Goal: Task Accomplishment & Management: Use online tool/utility

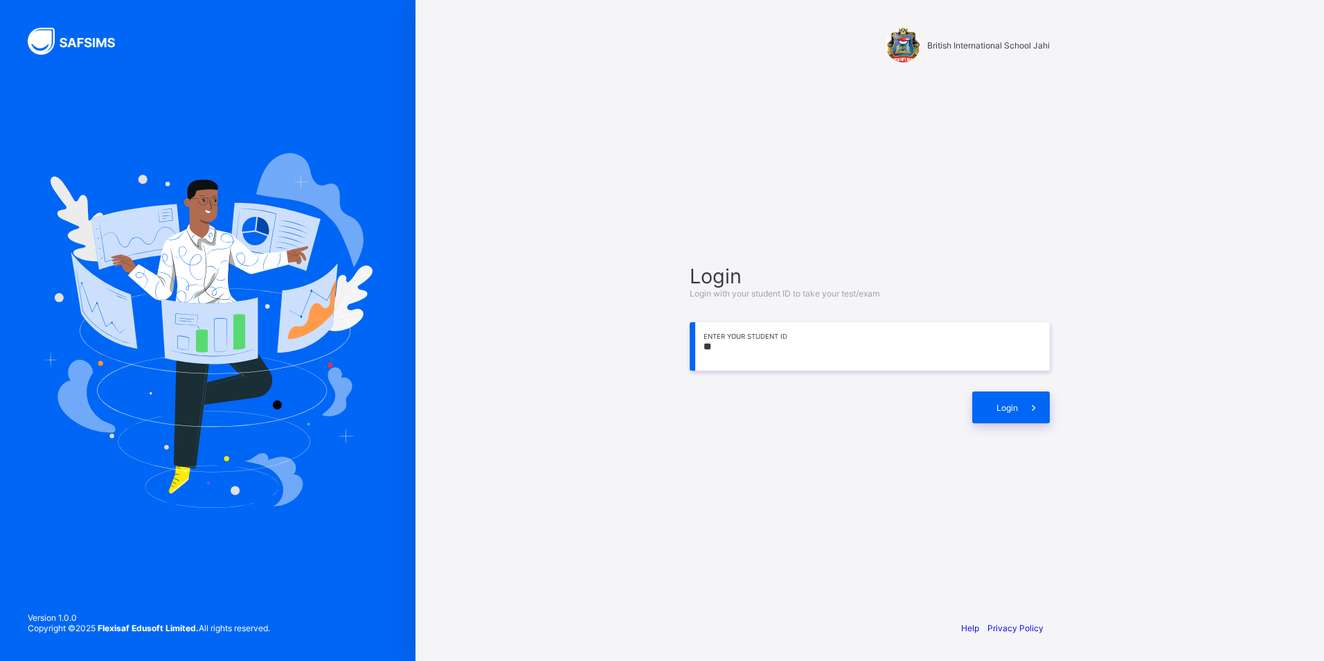
type input "*"
type input "**********"
click at [1014, 408] on span "Login" at bounding box center [1006, 407] width 21 height 10
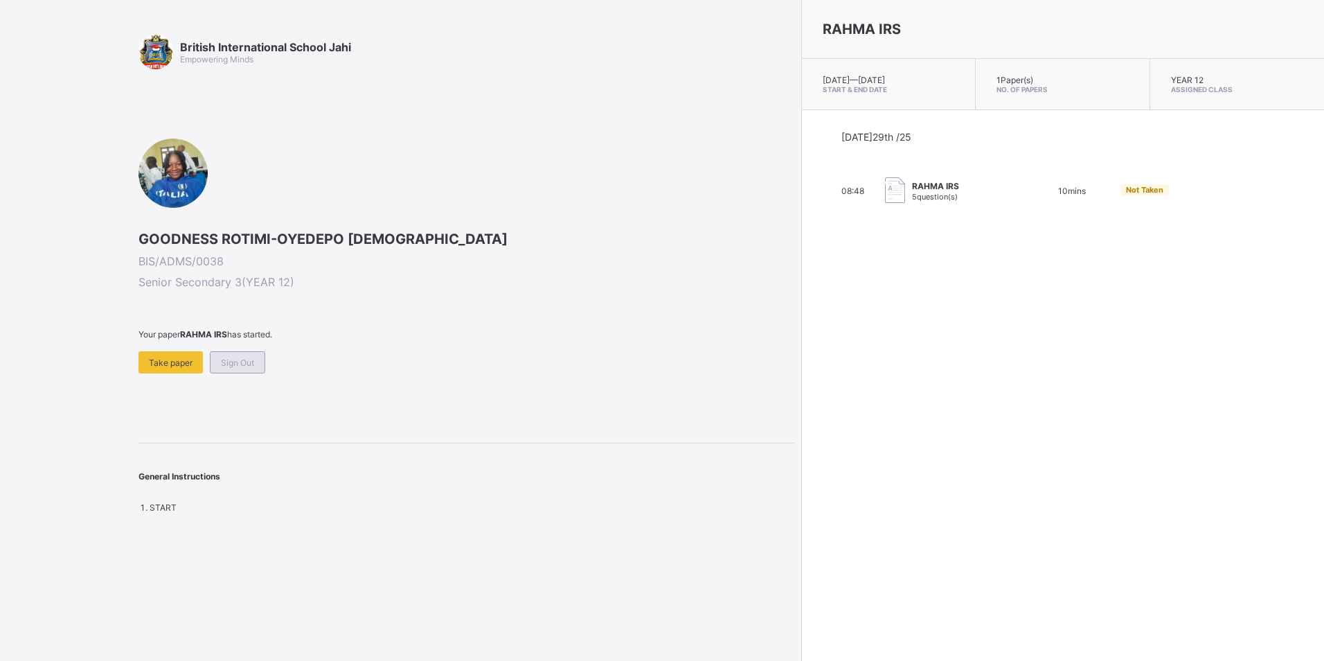
click at [224, 366] on span "Sign Out" at bounding box center [237, 362] width 33 height 10
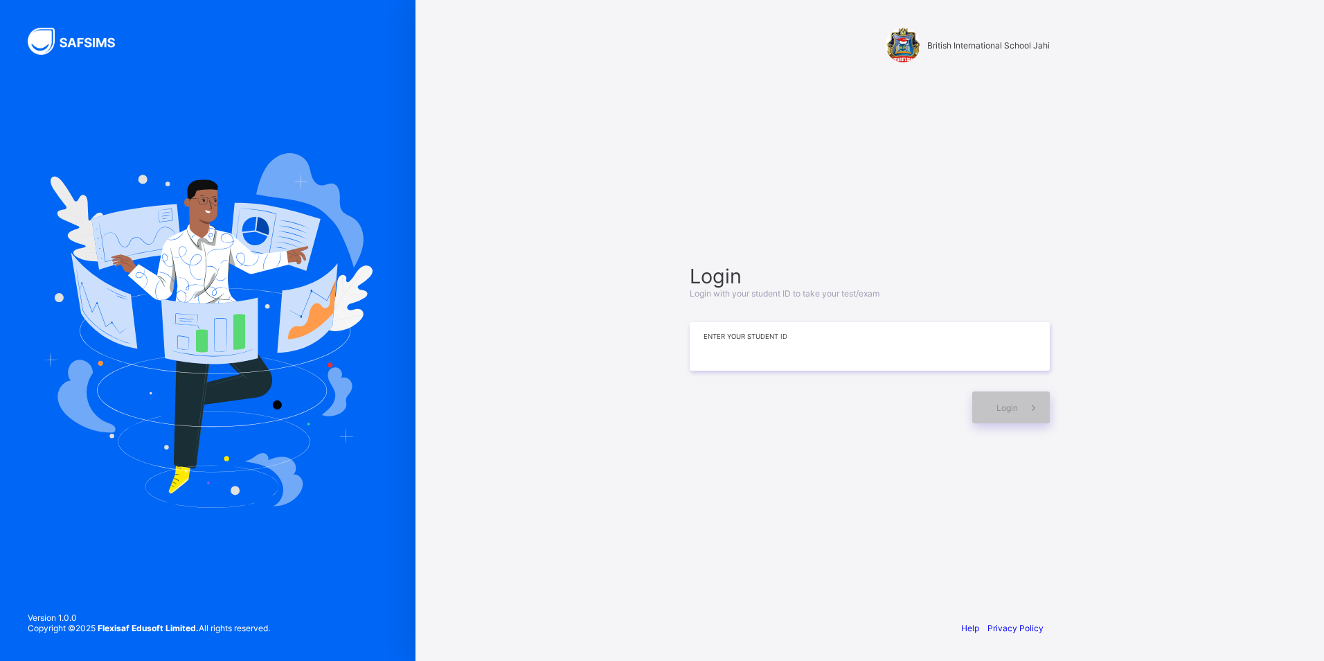
click at [713, 348] on input at bounding box center [870, 346] width 360 height 48
type input "**********"
click at [1028, 403] on icon at bounding box center [1033, 407] width 15 height 13
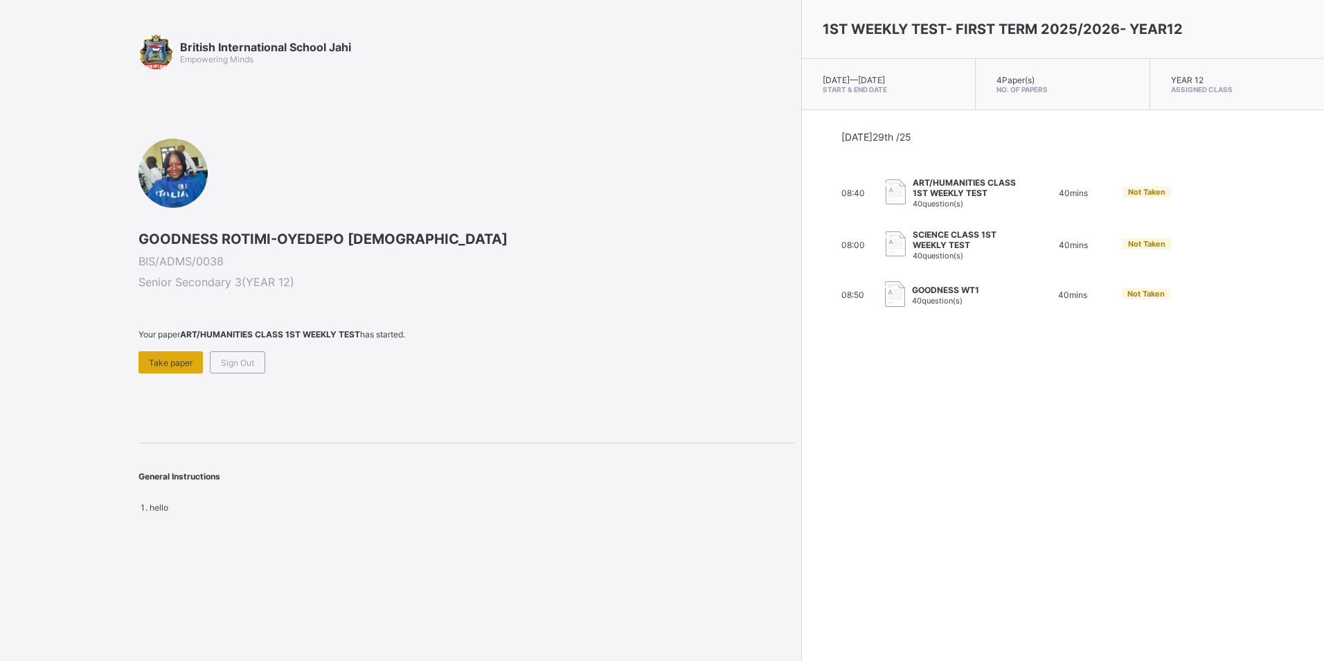
click at [170, 357] on span "Take paper" at bounding box center [171, 362] width 44 height 10
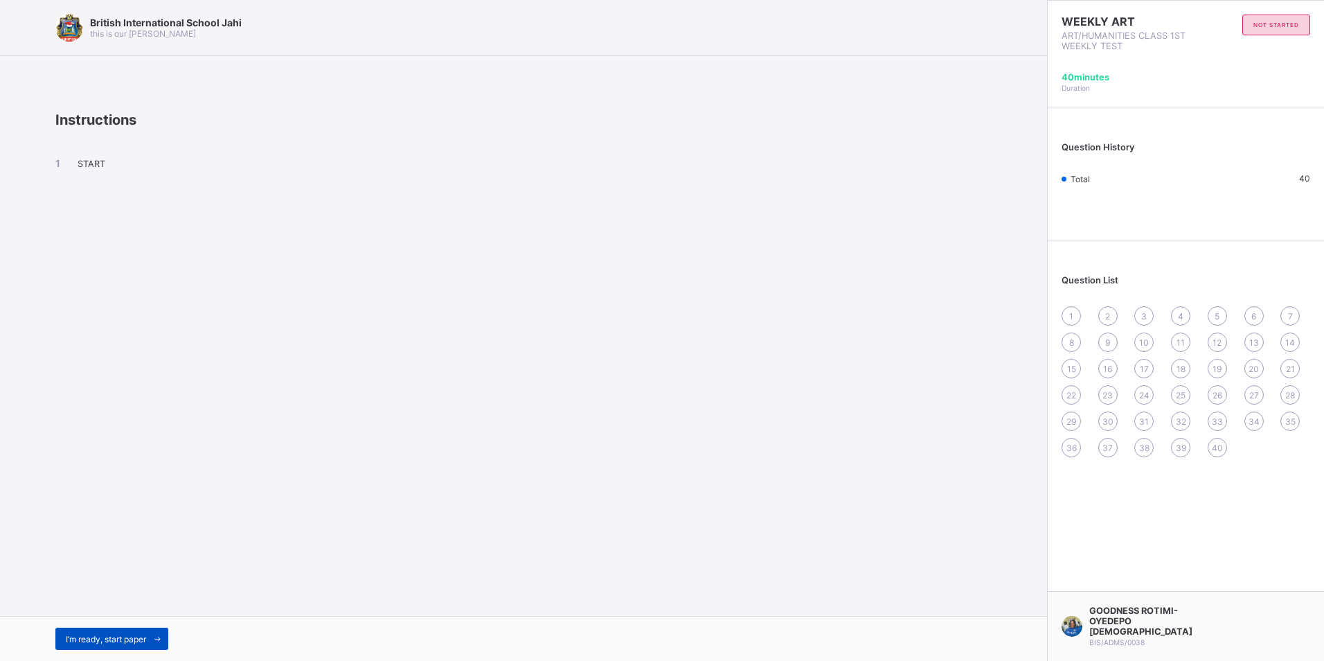
click at [99, 639] on span "I’m ready, start paper" at bounding box center [106, 639] width 80 height 10
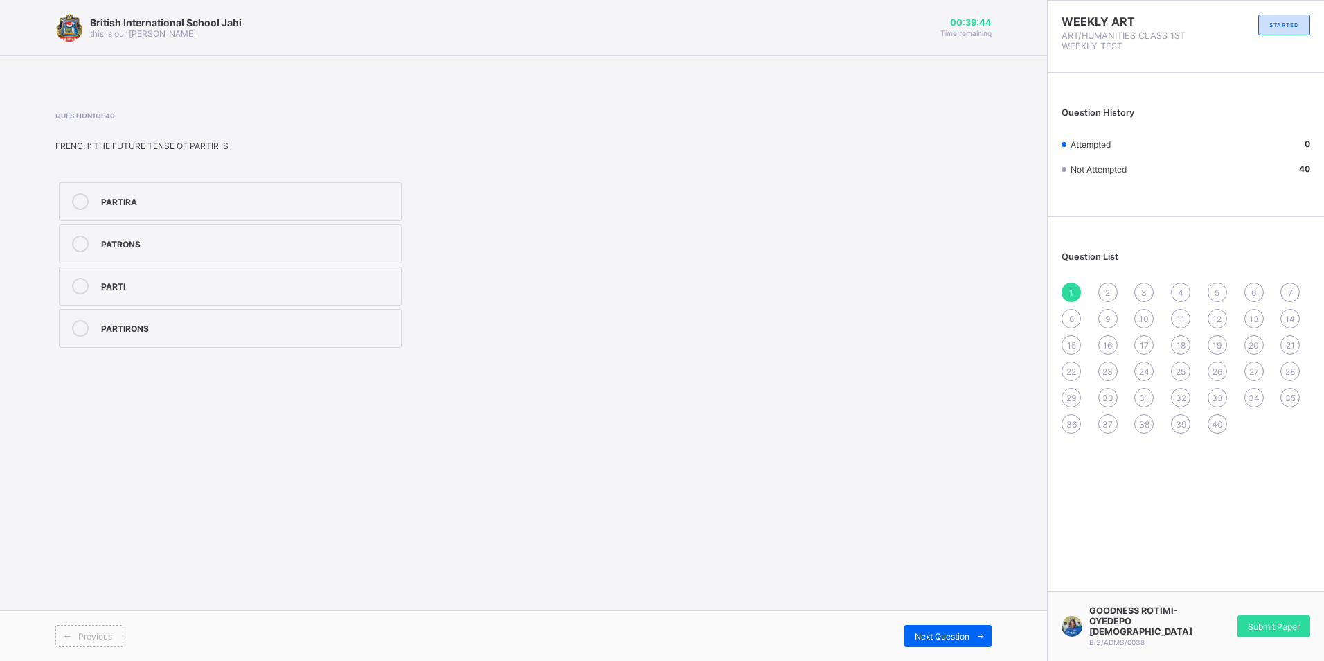
click at [226, 271] on label "PARTI" at bounding box center [230, 286] width 343 height 39
click at [1072, 317] on span "8" at bounding box center [1071, 319] width 5 height 10
click at [243, 200] on div "ends on a sad and serious note" at bounding box center [247, 200] width 293 height 14
click at [1077, 345] on div "15" at bounding box center [1071, 344] width 19 height 19
click at [229, 339] on label "Complement of a verb" at bounding box center [230, 328] width 343 height 39
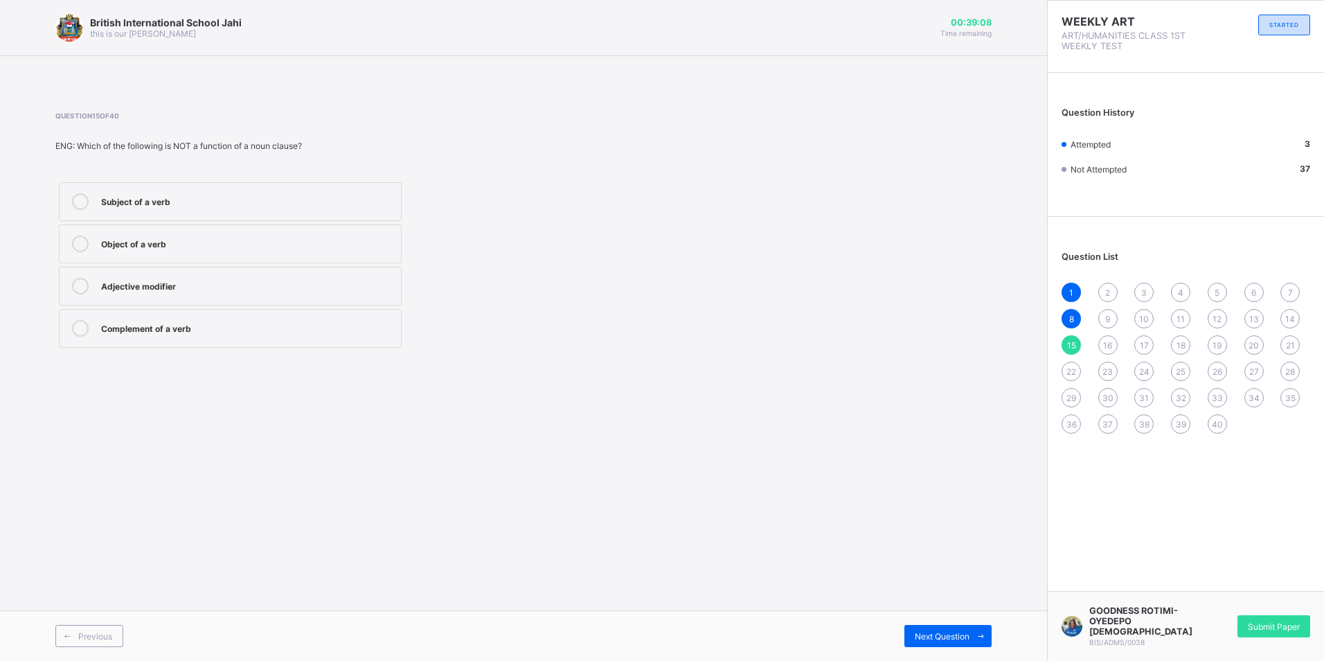
click at [1068, 369] on span "22" at bounding box center [1071, 371] width 10 height 10
click at [210, 197] on div "[GEOGRAPHIC_DATA]" at bounding box center [247, 200] width 293 height 14
click at [1064, 402] on div "29" at bounding box center [1071, 397] width 19 height 19
click at [268, 193] on div "Independence Constitution" at bounding box center [247, 200] width 293 height 14
click at [1075, 417] on div "36" at bounding box center [1071, 423] width 19 height 19
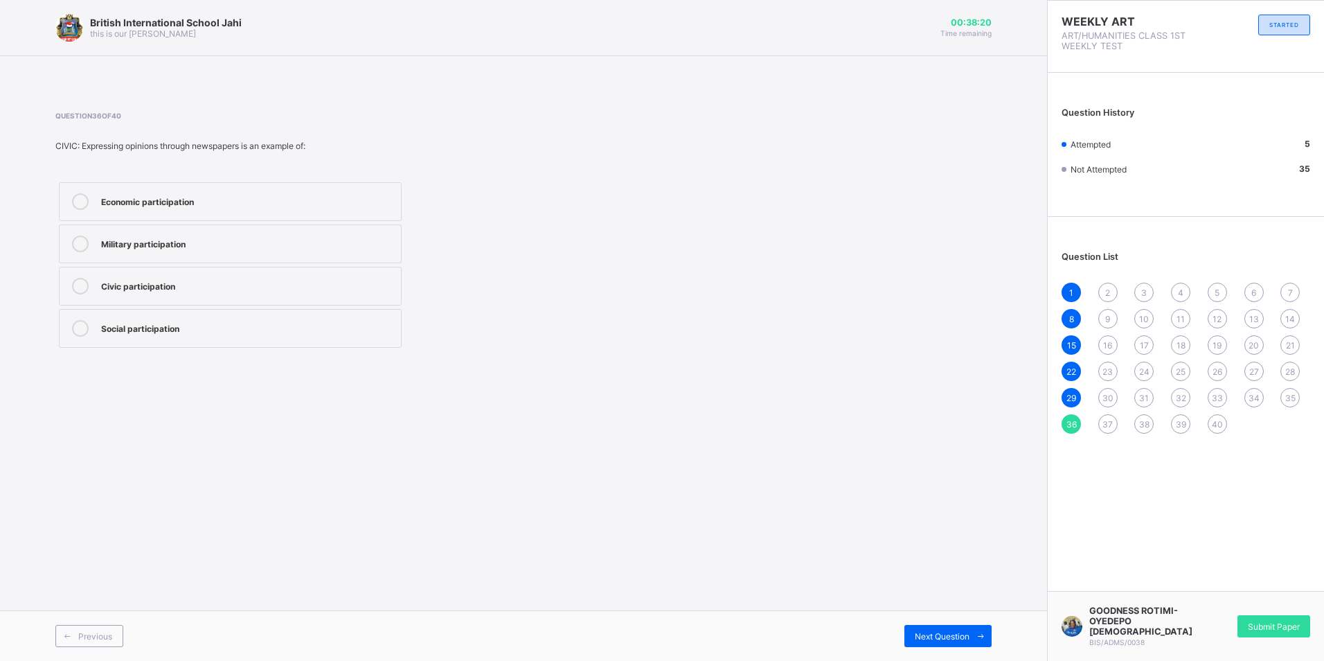
click at [159, 314] on label "Social participation" at bounding box center [230, 328] width 343 height 39
click at [1107, 422] on span "37" at bounding box center [1107, 424] width 10 height 10
drag, startPoint x: 204, startPoint y: 330, endPoint x: 487, endPoint y: 274, distance: 288.2
click at [213, 327] on div "Economic participation" at bounding box center [247, 327] width 293 height 14
click at [1107, 393] on span "30" at bounding box center [1107, 398] width 11 height 10
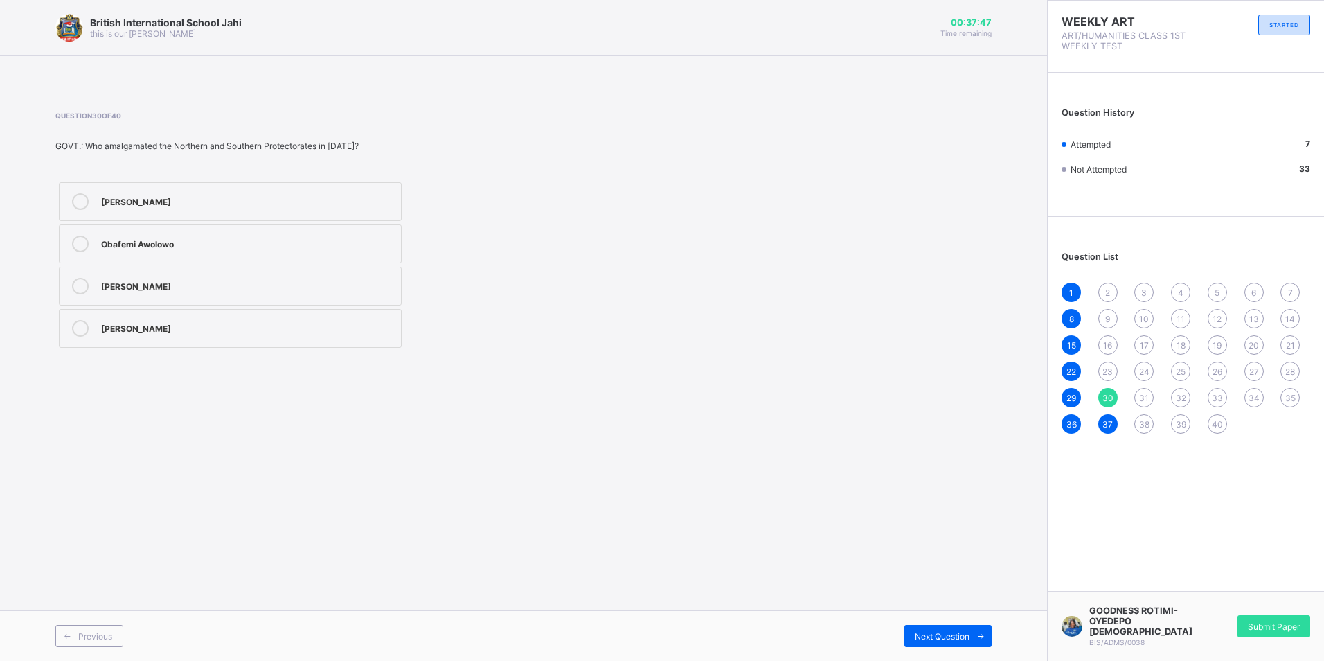
click at [276, 215] on label "[PERSON_NAME]" at bounding box center [230, 201] width 343 height 39
click at [1114, 370] on div "23" at bounding box center [1107, 370] width 19 height 19
click at [172, 320] on div "1st" at bounding box center [247, 327] width 293 height 14
click at [1103, 339] on div "16" at bounding box center [1107, 344] width 19 height 19
click at [136, 317] on label "Inverted Index" at bounding box center [230, 328] width 343 height 39
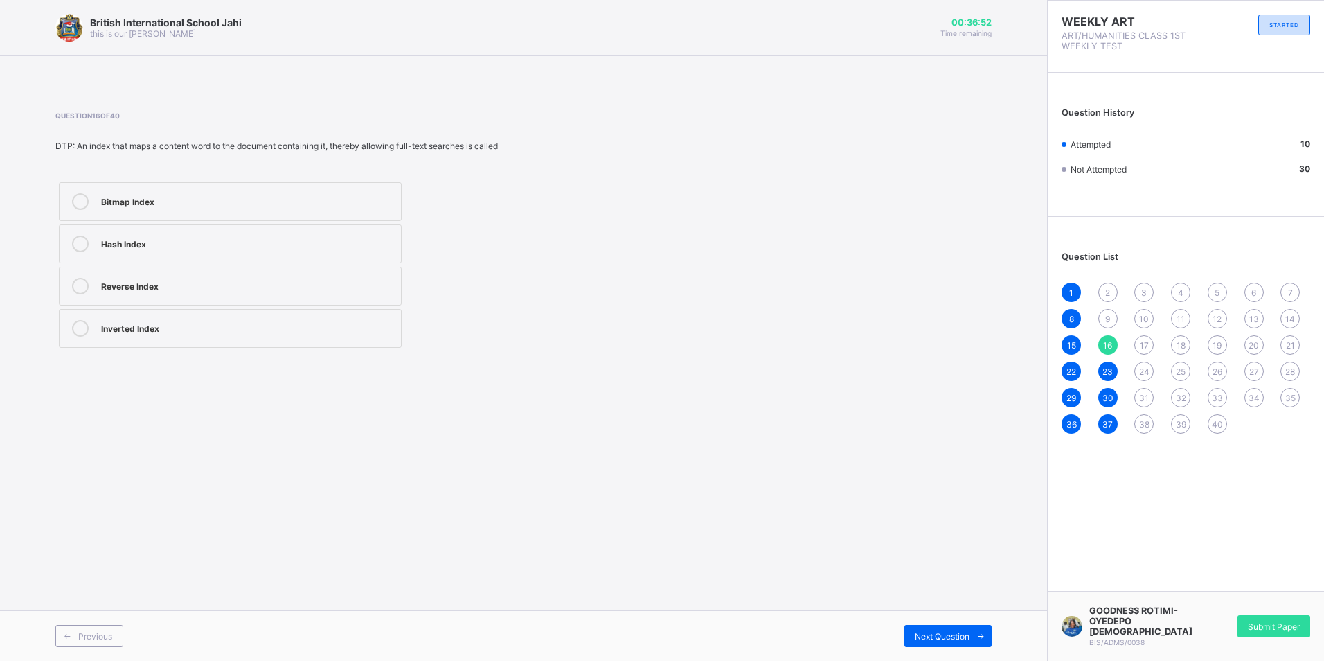
click at [1109, 321] on span "9" at bounding box center [1107, 319] width 5 height 10
click at [353, 244] on div "knows the thoughts and actions of all characters" at bounding box center [247, 242] width 293 height 14
click at [1104, 291] on div "2" at bounding box center [1107, 292] width 19 height 19
click at [288, 319] on label "HE. [PERSON_NAME]" at bounding box center [230, 328] width 343 height 39
click at [1143, 424] on div "38" at bounding box center [1143, 423] width 19 height 19
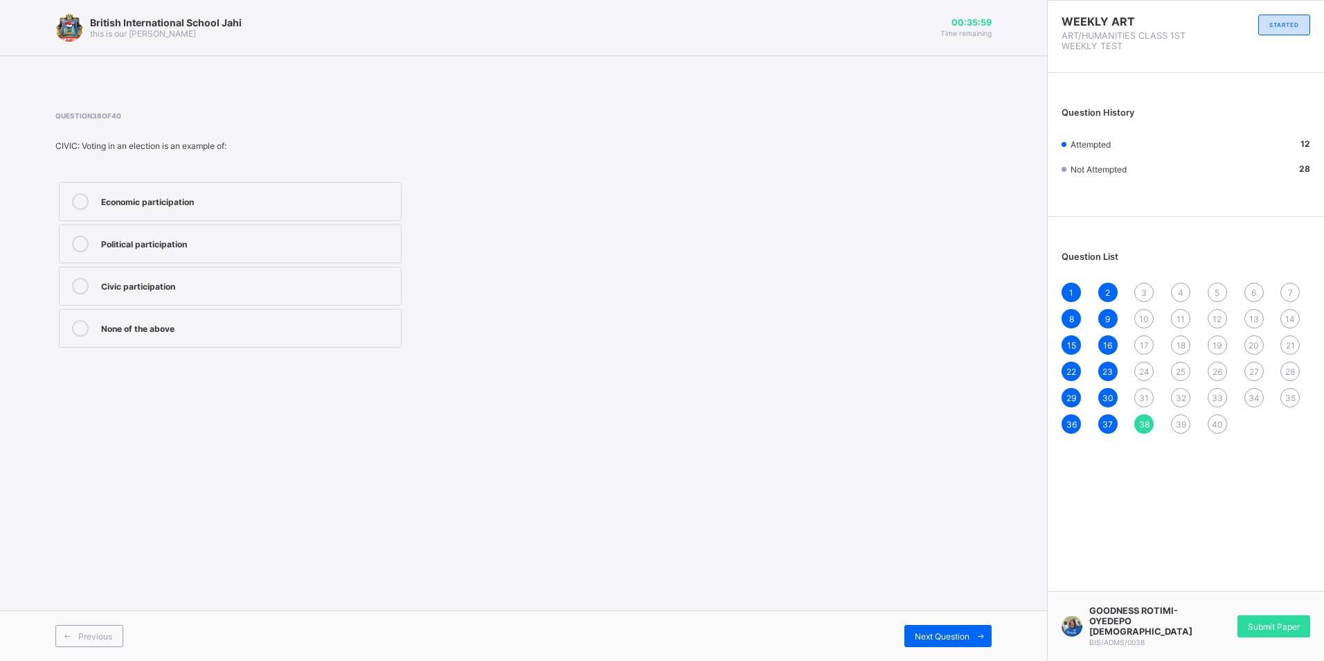
click at [189, 247] on div "Political participation" at bounding box center [247, 242] width 293 height 14
click at [1143, 397] on span "31" at bounding box center [1144, 398] width 10 height 10
click at [262, 256] on label "a [DEMOGRAPHIC_DATA] messiah" at bounding box center [230, 243] width 343 height 39
click at [1142, 370] on span "24" at bounding box center [1144, 371] width 10 height 10
click at [277, 219] on label "High savings rate" at bounding box center [230, 201] width 343 height 39
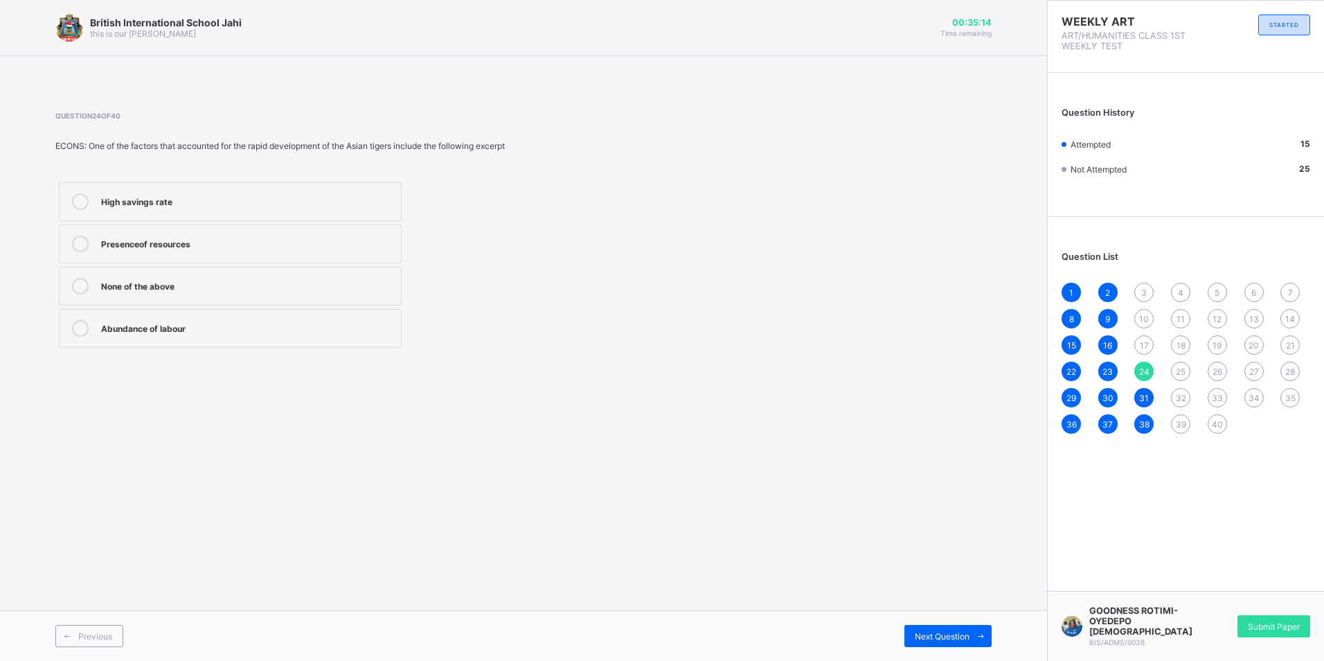
click at [242, 287] on div "None of the above" at bounding box center [247, 285] width 293 height 14
click at [1141, 346] on span "17" at bounding box center [1144, 345] width 9 height 10
click at [337, 197] on div "Hash Index" at bounding box center [247, 200] width 293 height 14
click at [1145, 314] on span "10" at bounding box center [1144, 319] width 10 height 10
click at [296, 292] on div "setting" at bounding box center [247, 286] width 293 height 17
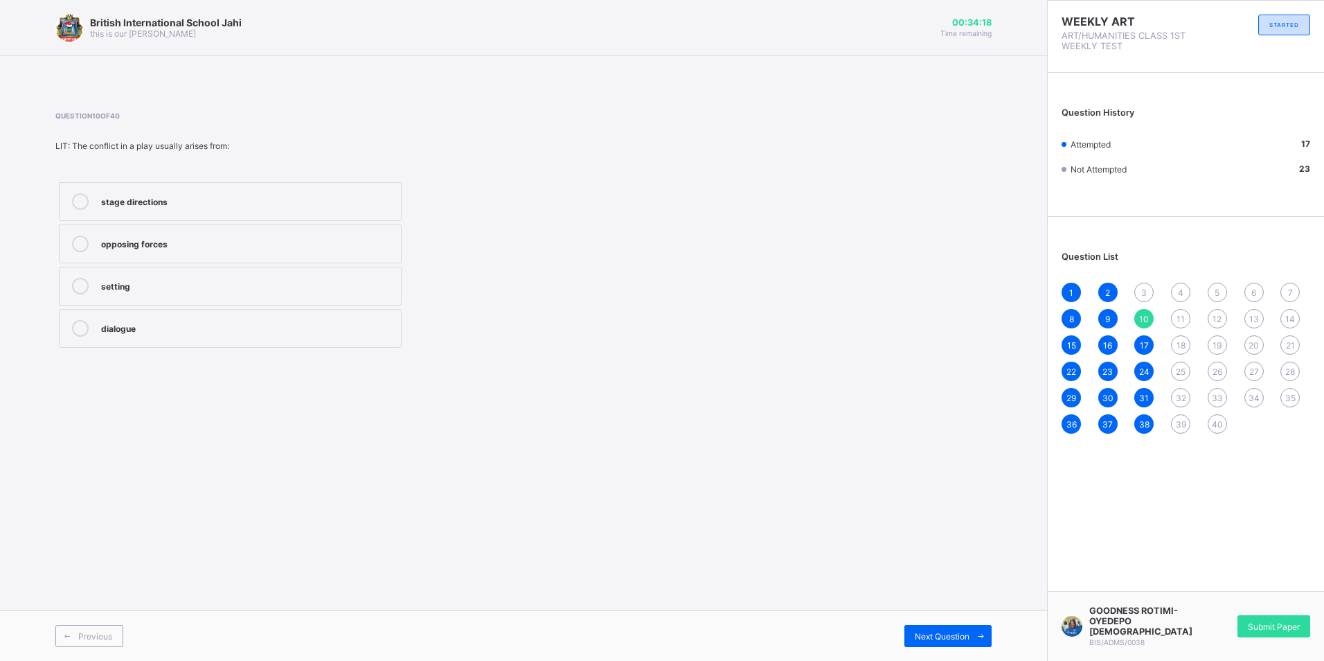
click at [1152, 292] on div "3" at bounding box center [1143, 292] width 19 height 19
click at [195, 294] on div "17" at bounding box center [247, 286] width 293 height 17
click at [1181, 420] on span "39" at bounding box center [1181, 424] width 10 height 10
click at [291, 241] on div "Disunity" at bounding box center [247, 242] width 293 height 14
click at [1183, 394] on span "32" at bounding box center [1181, 398] width 10 height 10
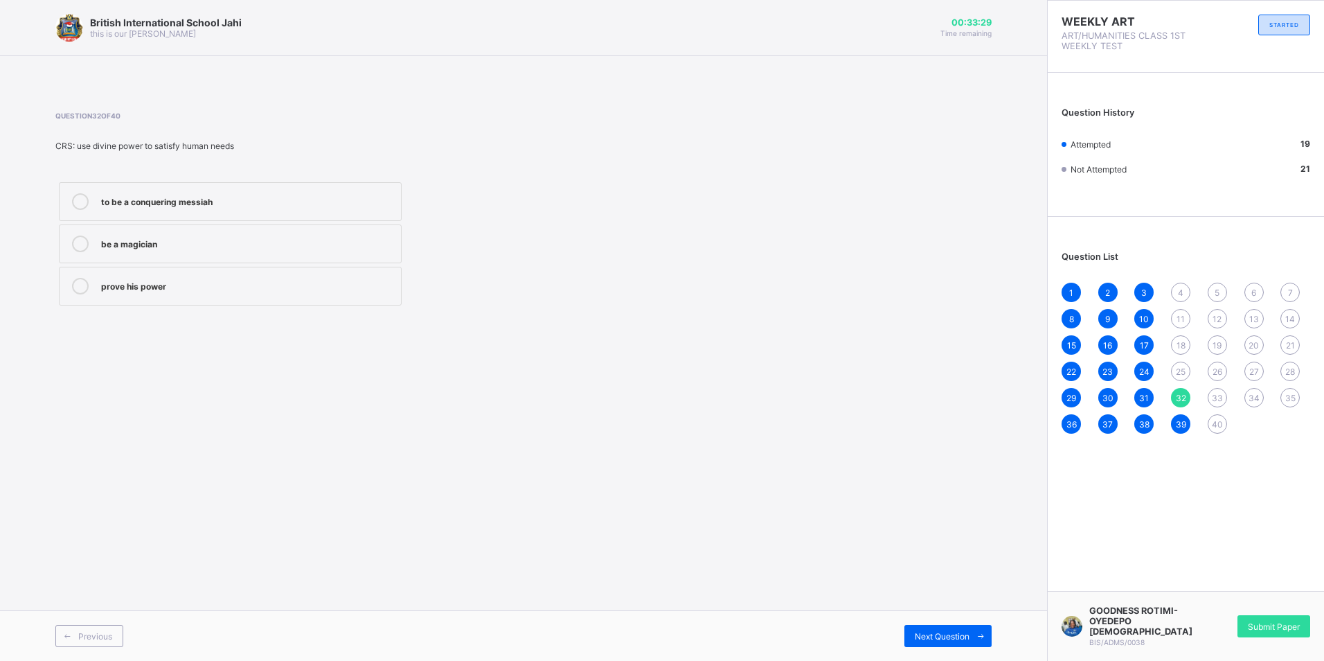
click at [302, 231] on label "be a magician" at bounding box center [230, 243] width 343 height 39
click at [1185, 370] on span "25" at bounding box center [1181, 371] width 10 height 10
click at [244, 302] on label "[GEOGRAPHIC_DATA]" at bounding box center [230, 286] width 343 height 39
click at [1180, 341] on span "18" at bounding box center [1180, 345] width 9 height 10
click at [247, 233] on label "Clustered Index" at bounding box center [230, 243] width 343 height 39
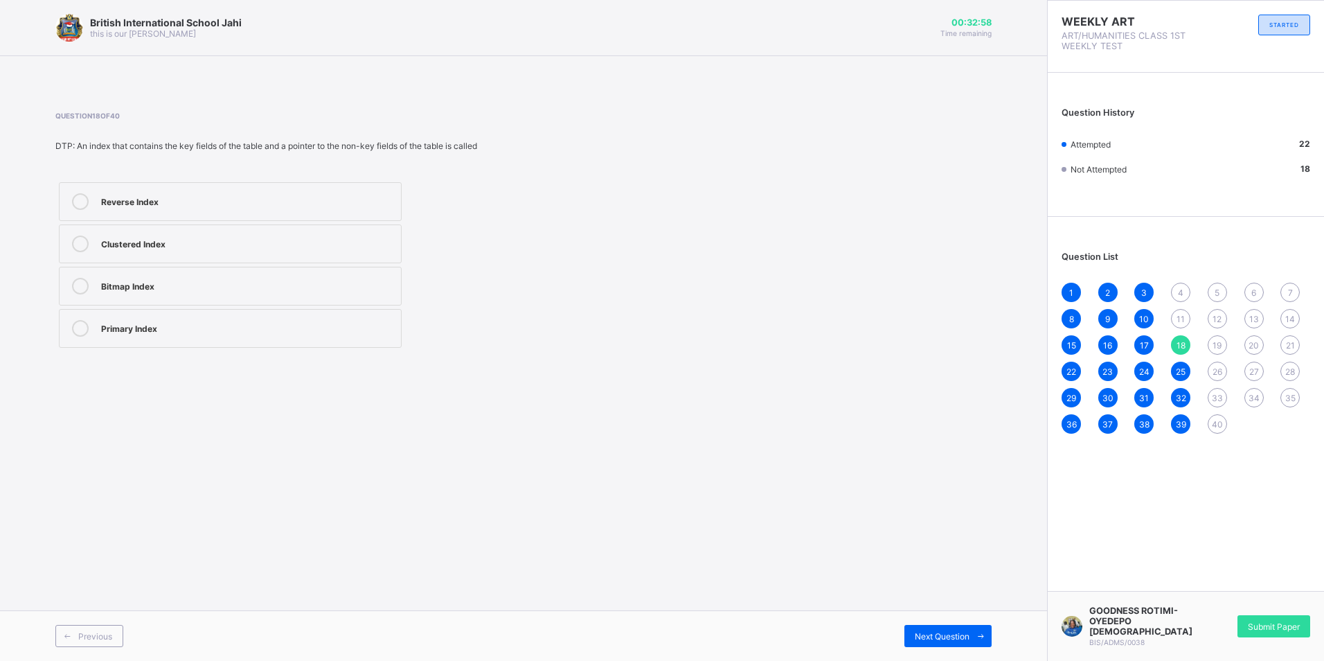
click at [1183, 319] on span "11" at bounding box center [1180, 319] width 8 height 10
drag, startPoint x: 257, startPoint y: 237, endPoint x: 689, endPoint y: 231, distance: 432.1
click at [258, 236] on div ". were" at bounding box center [247, 242] width 293 height 14
click at [1181, 289] on span "4" at bounding box center [1181, 292] width 6 height 10
drag, startPoint x: 170, startPoint y: 202, endPoint x: 197, endPoint y: 210, distance: 28.1
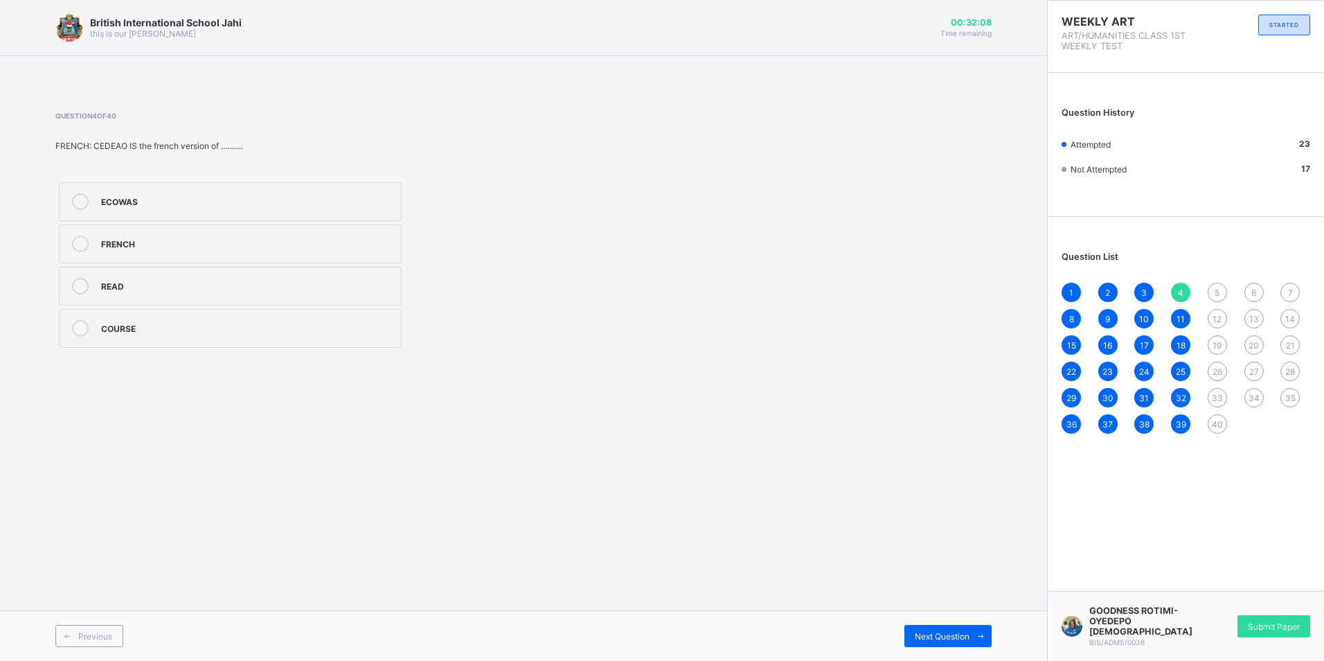
click at [170, 202] on div "ECOWAS" at bounding box center [247, 200] width 293 height 14
click at [1216, 419] on span "40" at bounding box center [1217, 424] width 11 height 10
drag, startPoint x: 343, startPoint y: 208, endPoint x: 365, endPoint y: 204, distance: 21.9
click at [348, 206] on div "To promote accountability" at bounding box center [247, 201] width 293 height 17
click at [1221, 393] on span "33" at bounding box center [1217, 398] width 11 height 10
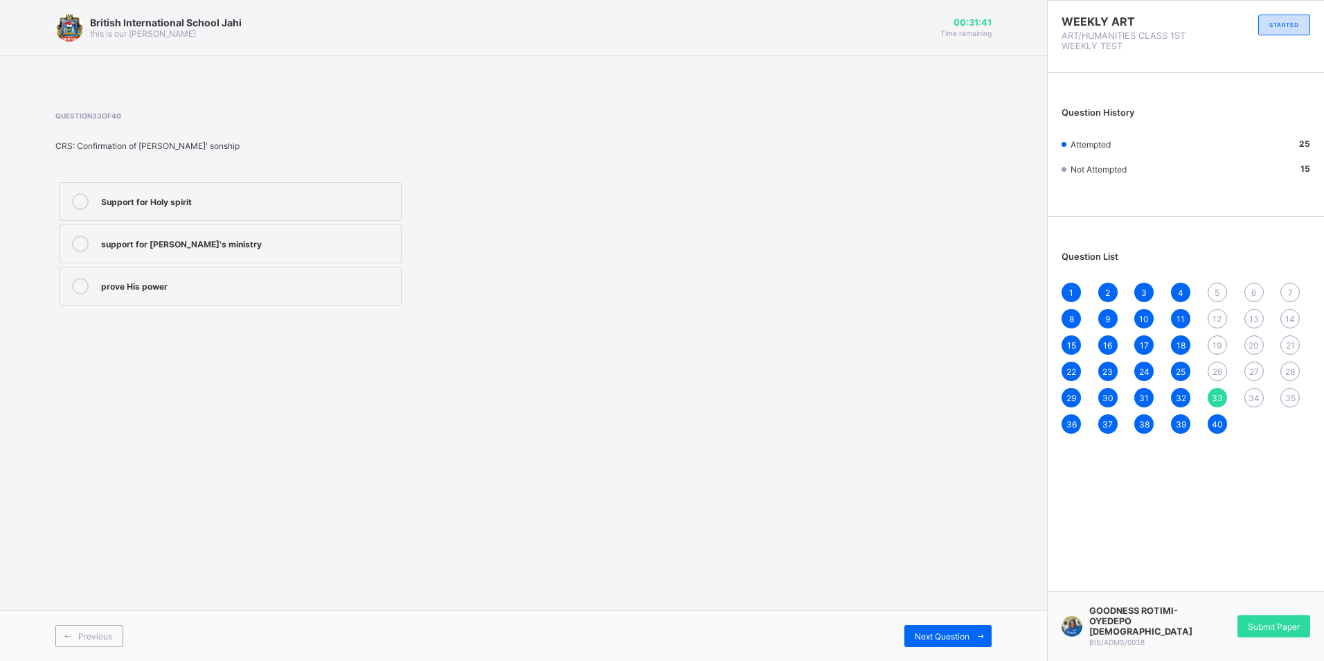
click at [243, 194] on div "Support for Holy spirit" at bounding box center [247, 200] width 293 height 14
click at [1217, 362] on div "26" at bounding box center [1217, 370] width 19 height 19
click at [258, 330] on div "Economic differences" at bounding box center [247, 327] width 293 height 14
drag, startPoint x: 1219, startPoint y: 345, endPoint x: 1210, endPoint y: 333, distance: 15.2
click at [1216, 340] on span "19" at bounding box center [1216, 345] width 9 height 10
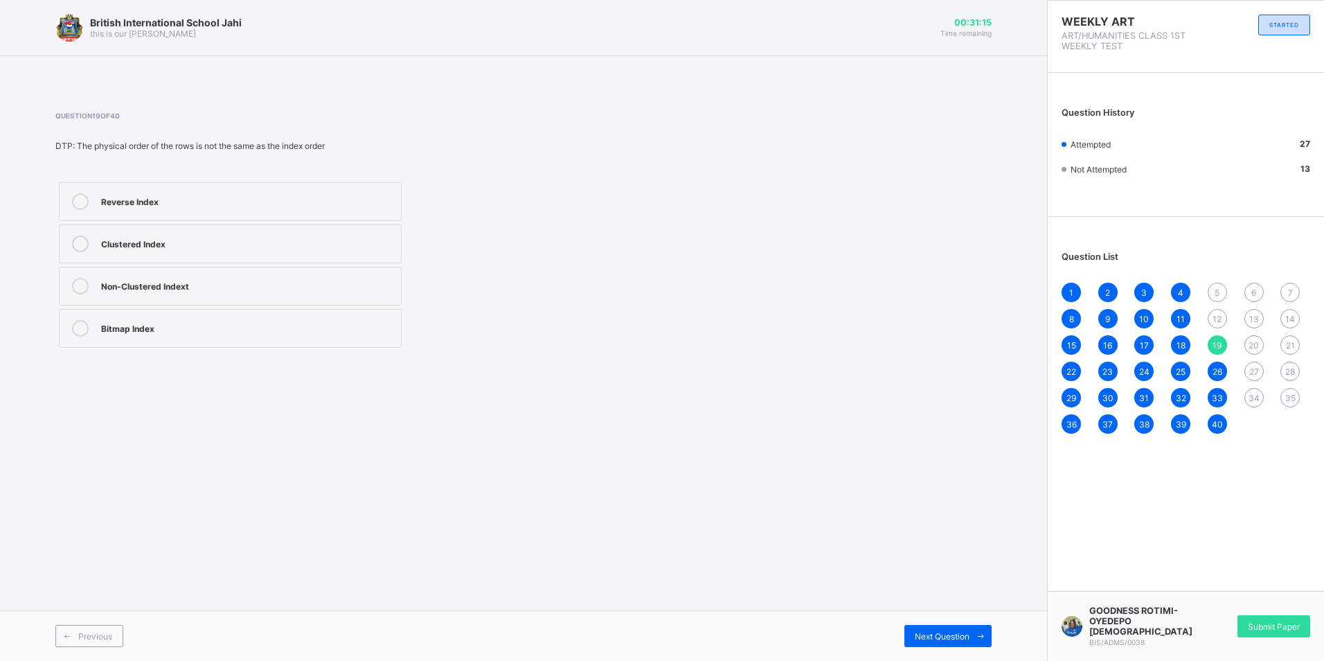
click at [359, 304] on label "Non-Clustered Indext" at bounding box center [230, 286] width 343 height 39
click at [1213, 316] on span "12" at bounding box center [1216, 319] width 9 height 10
drag, startPoint x: 265, startPoint y: 323, endPoint x: 281, endPoint y: 309, distance: 21.1
click at [277, 312] on label "He said that he was tired." at bounding box center [230, 328] width 343 height 39
click at [1215, 296] on span "5" at bounding box center [1217, 292] width 5 height 10
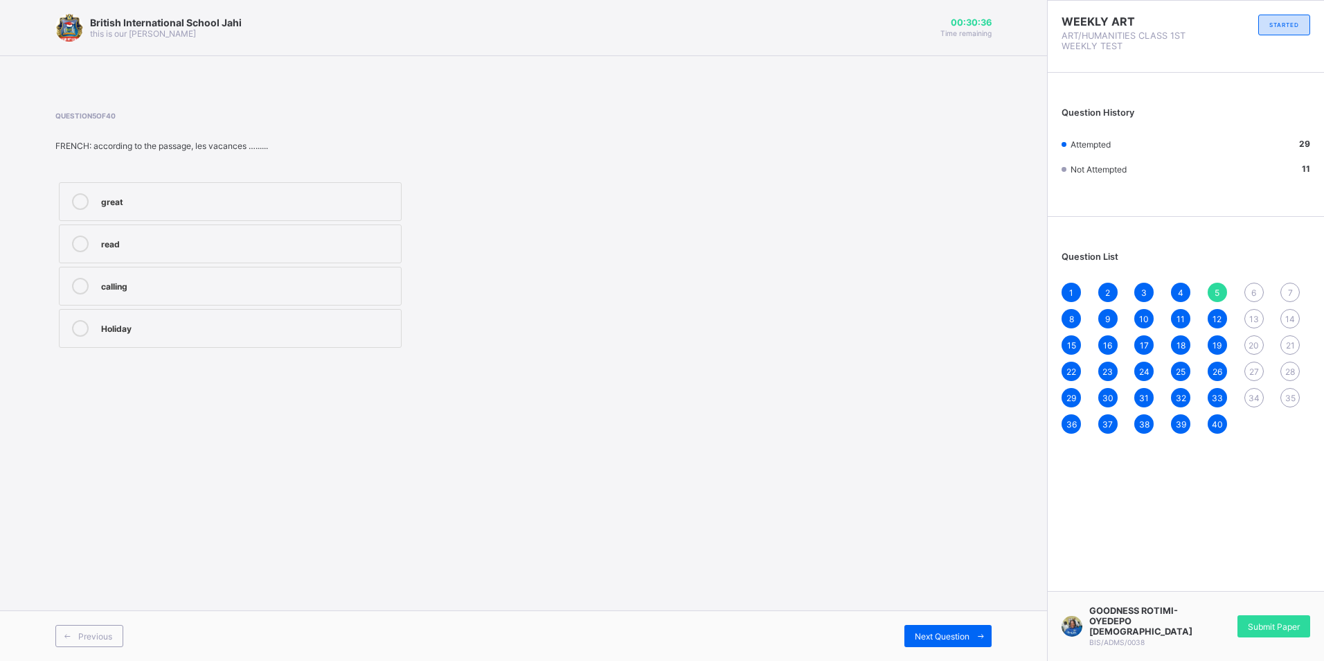
click at [294, 308] on div "great read calling Holiday" at bounding box center [230, 265] width 350 height 172
click at [312, 334] on div "Holiday" at bounding box center [247, 328] width 293 height 17
click at [1257, 395] on span "34" at bounding box center [1253, 398] width 11 height 10
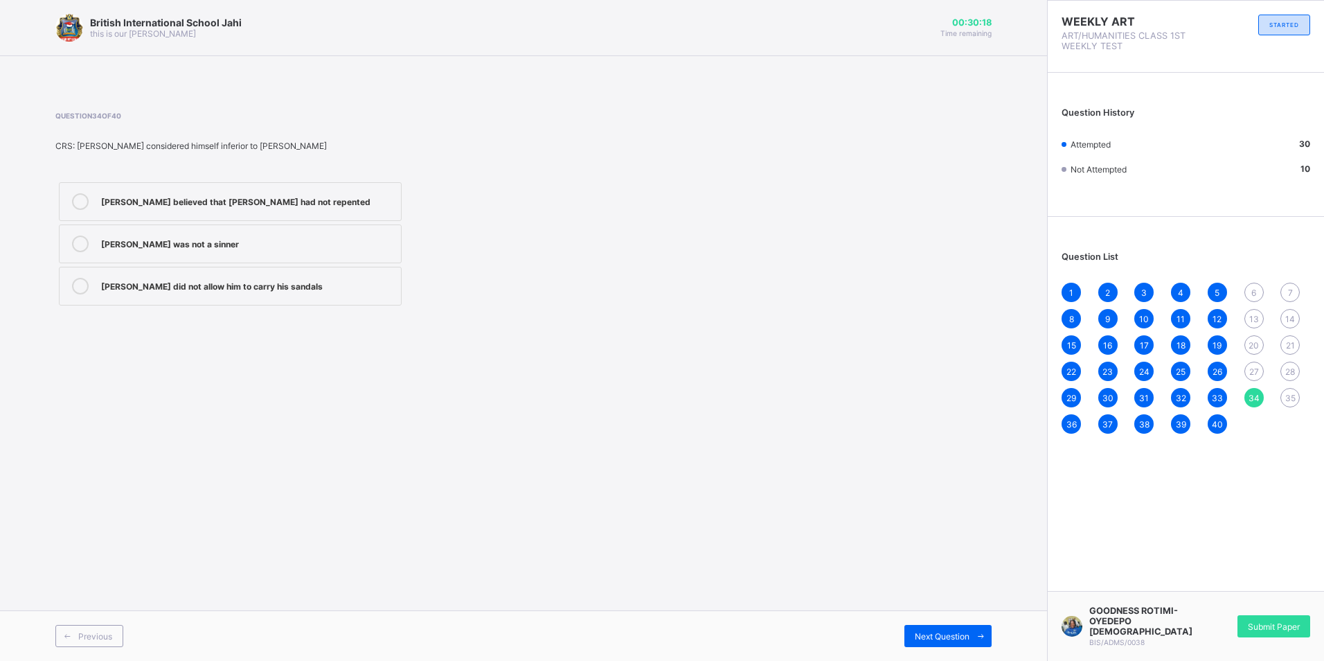
click at [256, 243] on div "[PERSON_NAME] was not a sinner" at bounding box center [247, 242] width 293 height 14
click at [1296, 395] on div "35" at bounding box center [1289, 397] width 19 height 19
click at [297, 208] on div "show that He was the son of [DEMOGRAPHIC_DATA]" at bounding box center [247, 201] width 293 height 17
click at [1253, 365] on div "27" at bounding box center [1253, 370] width 19 height 19
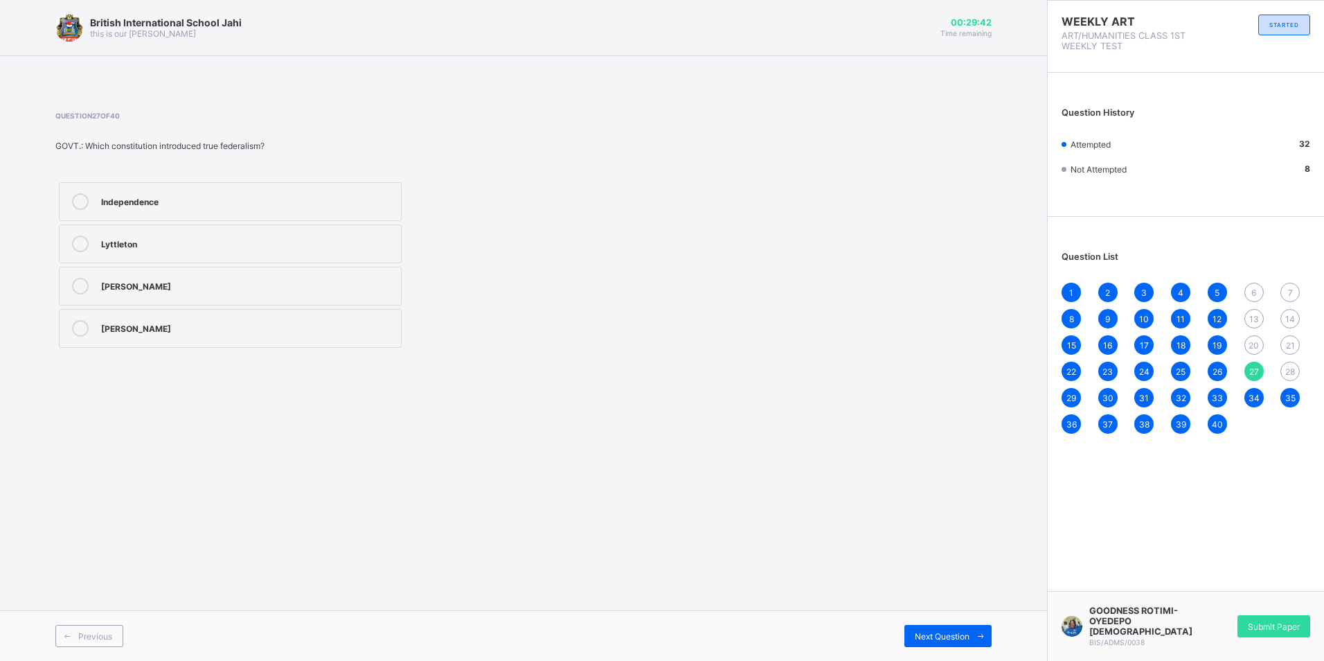
click at [229, 206] on div "Independence" at bounding box center [247, 200] width 293 height 14
click at [1282, 373] on div "28" at bounding box center [1289, 370] width 19 height 19
click at [192, 213] on label "1951" at bounding box center [230, 201] width 343 height 39
drag, startPoint x: 1249, startPoint y: 342, endPoint x: 1242, endPoint y: 350, distance: 10.8
click at [1249, 343] on span "20" at bounding box center [1253, 345] width 10 height 10
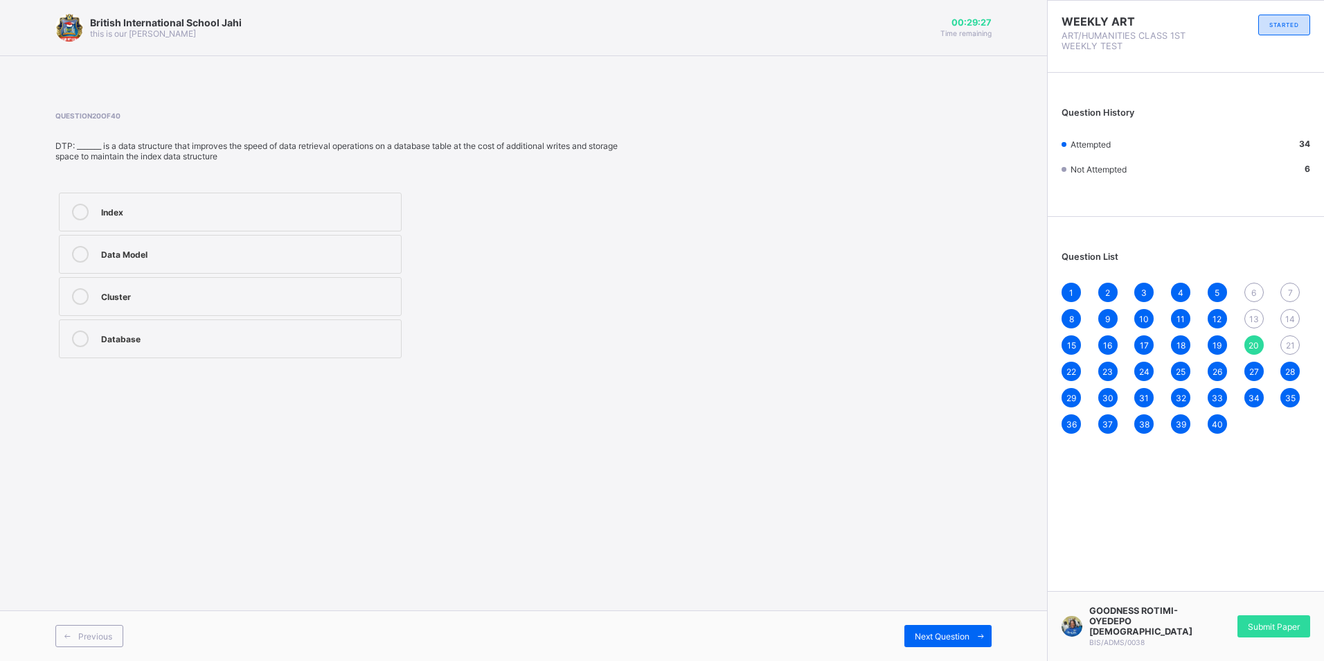
click at [154, 190] on div "Index Data Model Cluster Database" at bounding box center [230, 275] width 350 height 172
click at [159, 217] on div "Index" at bounding box center [247, 211] width 293 height 14
click at [1292, 340] on span "21" at bounding box center [1290, 345] width 9 height 10
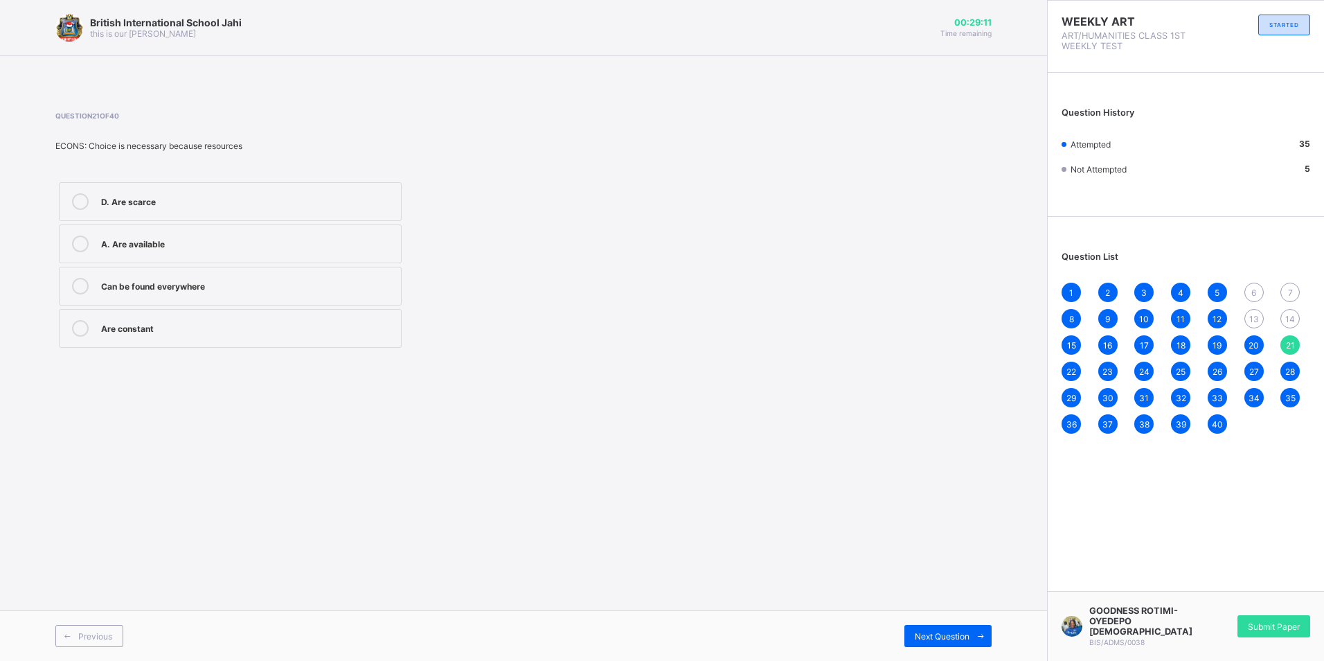
click at [269, 209] on div "D. Are scarce" at bounding box center [247, 201] width 293 height 17
click at [1252, 311] on div "13" at bounding box center [1253, 318] width 19 height 19
click at [258, 328] on div "knew" at bounding box center [247, 327] width 293 height 14
click at [1291, 315] on span "14" at bounding box center [1290, 319] width 10 height 10
